Goal: Task Accomplishment & Management: Manage account settings

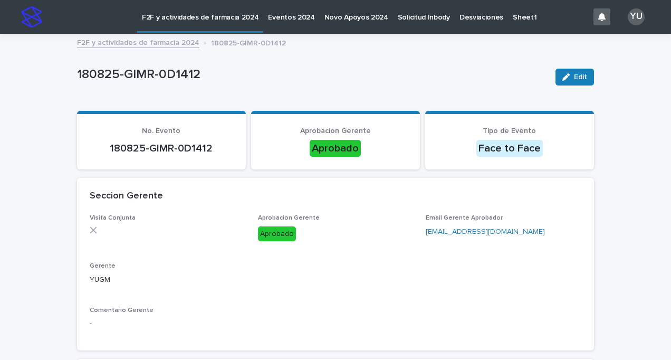
click at [174, 19] on p "F2F y actividades de farmacia 2024" at bounding box center [200, 11] width 117 height 22
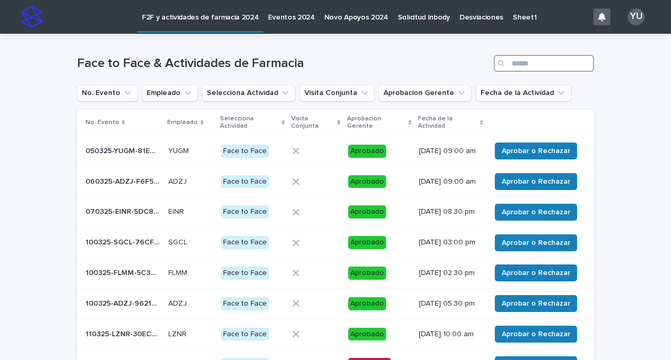
click at [535, 63] on input "Search" at bounding box center [544, 63] width 100 height 17
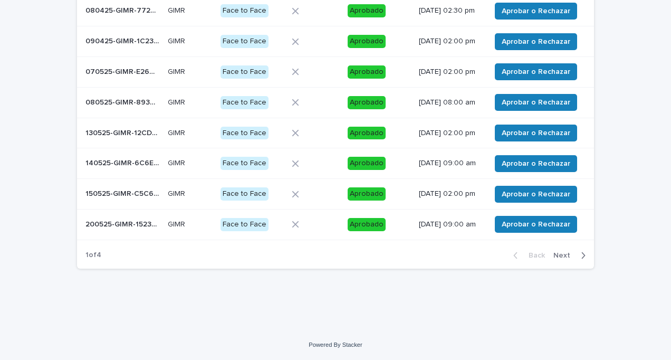
type input "****"
click at [565, 257] on span "Next" at bounding box center [564, 255] width 23 height 7
click at [562, 256] on span "Next" at bounding box center [564, 255] width 23 height 7
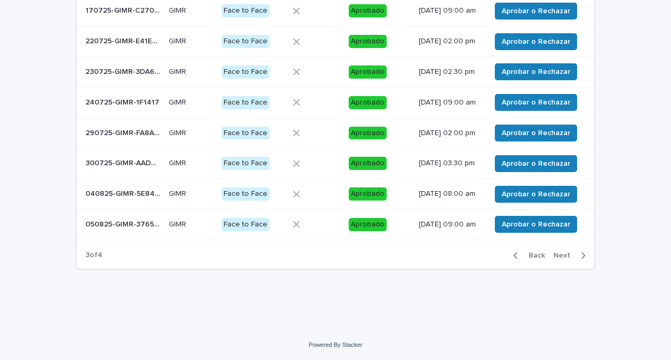
scroll to position [229, 0]
click at [562, 256] on div "Back Next" at bounding box center [549, 255] width 89 height 26
click at [558, 259] on span "Next" at bounding box center [564, 255] width 23 height 7
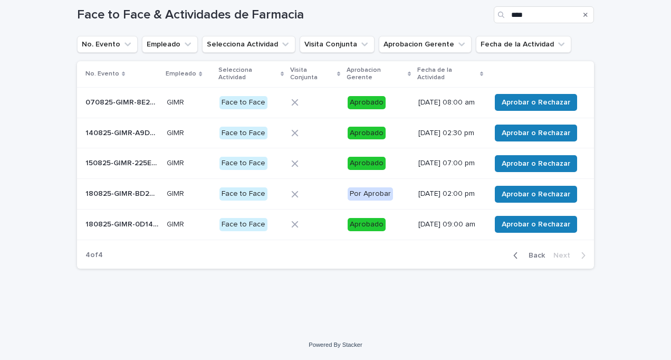
scroll to position [52, 0]
click at [135, 194] on p "180825-GIMR-BD258E" at bounding box center [122, 192] width 75 height 11
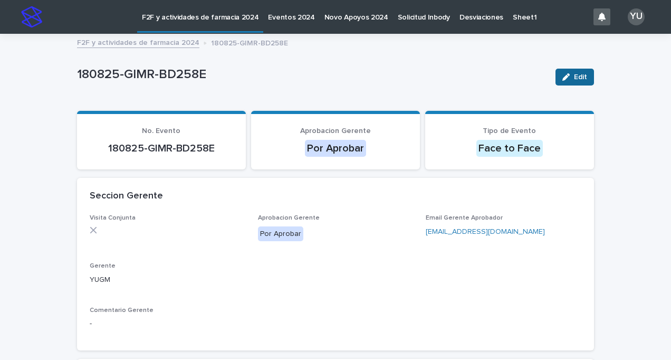
click at [570, 82] on button "Edit" at bounding box center [575, 77] width 39 height 17
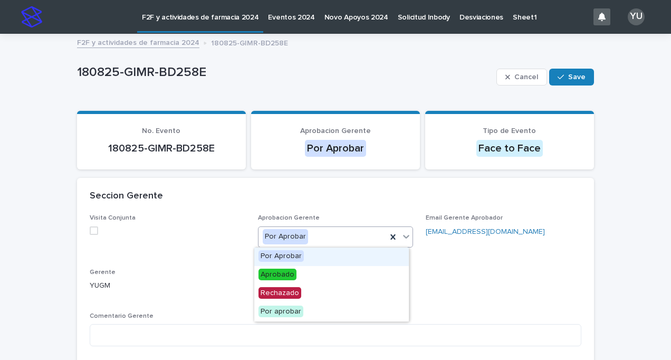
click at [336, 243] on div "Por Aprobar" at bounding box center [323, 236] width 129 height 17
click at [294, 278] on span "Aprobado" at bounding box center [278, 275] width 38 height 12
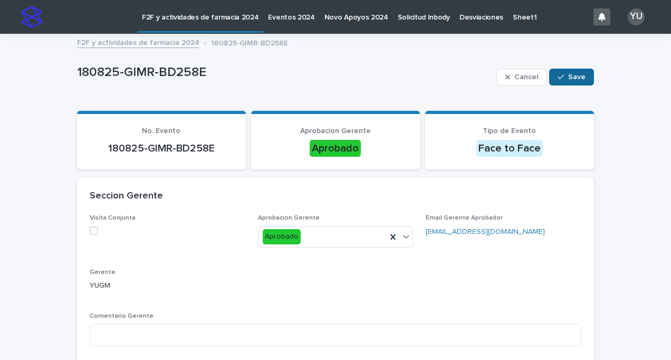
click at [571, 78] on span "Save" at bounding box center [576, 76] width 17 height 7
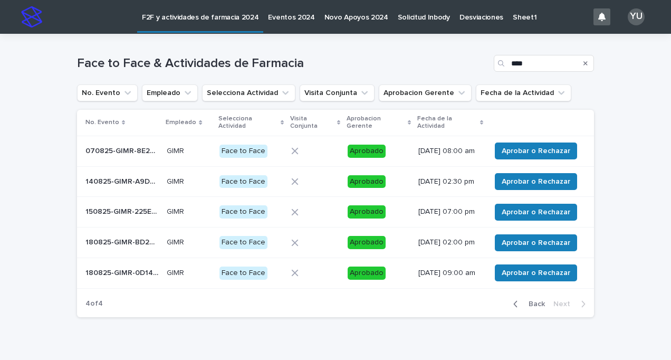
click at [130, 186] on p "140825-GIMR-A9D3E3" at bounding box center [122, 180] width 75 height 11
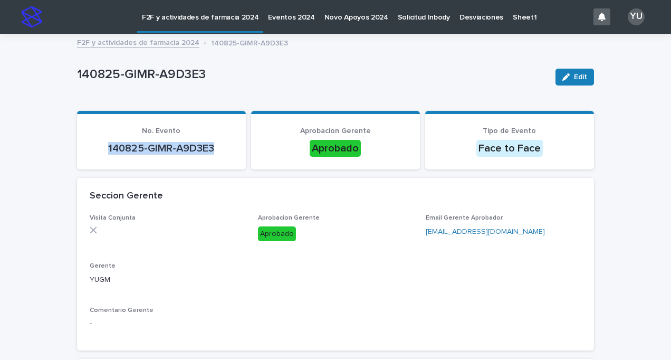
drag, startPoint x: 103, startPoint y: 146, endPoint x: 213, endPoint y: 145, distance: 109.2
click at [213, 145] on p "140825-GIMR-A9D3E3" at bounding box center [162, 148] width 144 height 13
copy p "140825-GIMR-A9D3E3"
